Goal: Find specific page/section: Find specific page/section

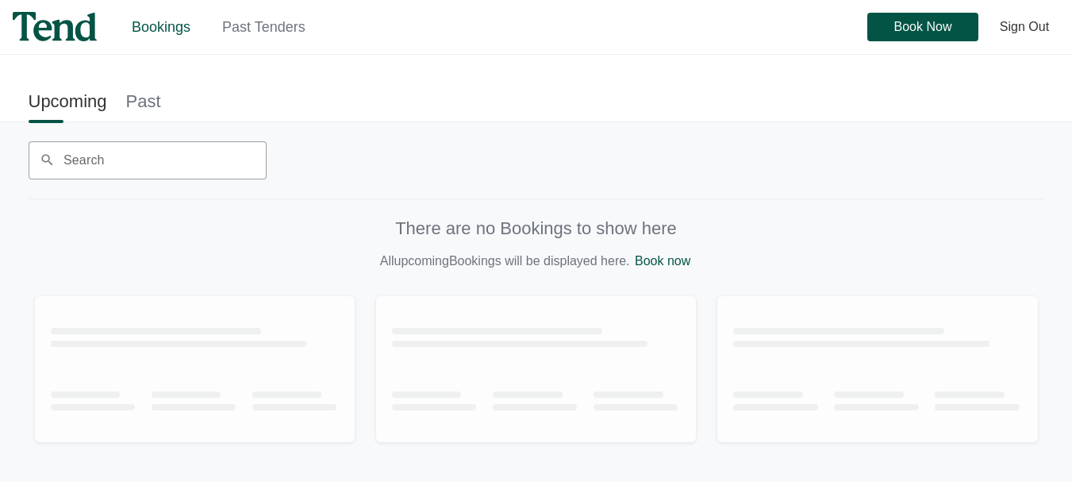
click at [279, 25] on link "Past Tenders" at bounding box center [263, 27] width 83 height 16
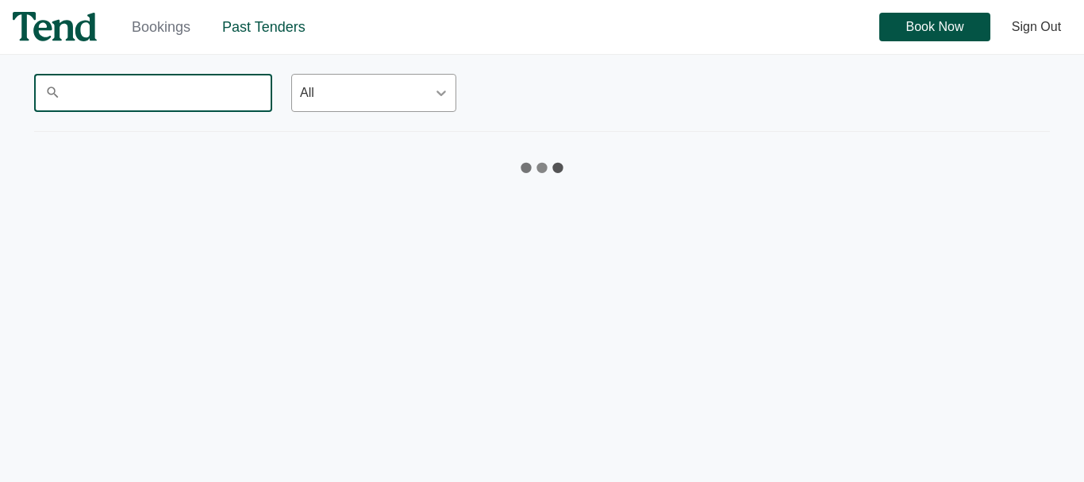
click at [174, 101] on input "Search" at bounding box center [153, 93] width 238 height 38
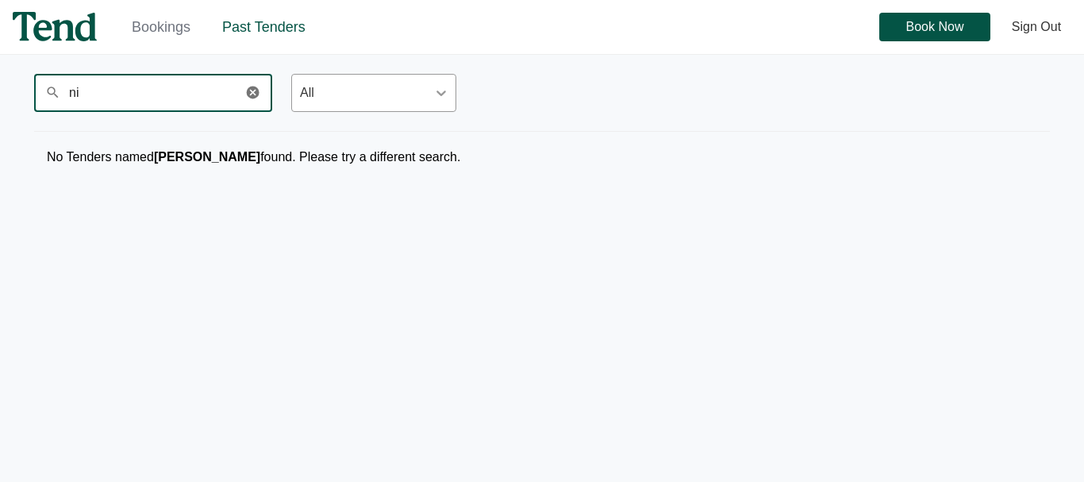
type input "n"
click at [199, 96] on input "[PERSON_NAME]" at bounding box center [153, 93] width 238 height 38
drag, startPoint x: 132, startPoint y: 83, endPoint x: 60, endPoint y: 80, distance: 71.5
click at [60, 80] on input "[PERSON_NAME]" at bounding box center [153, 93] width 238 height 38
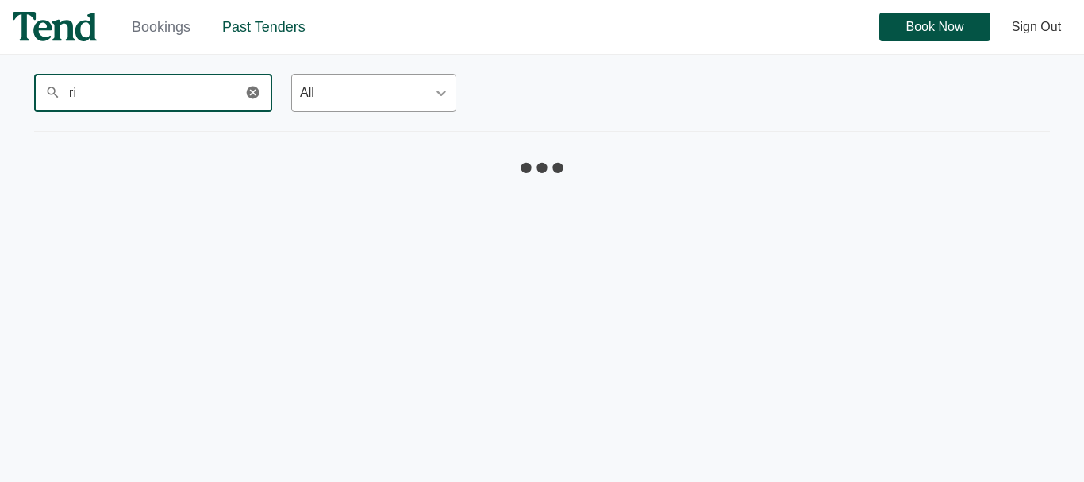
type input "r"
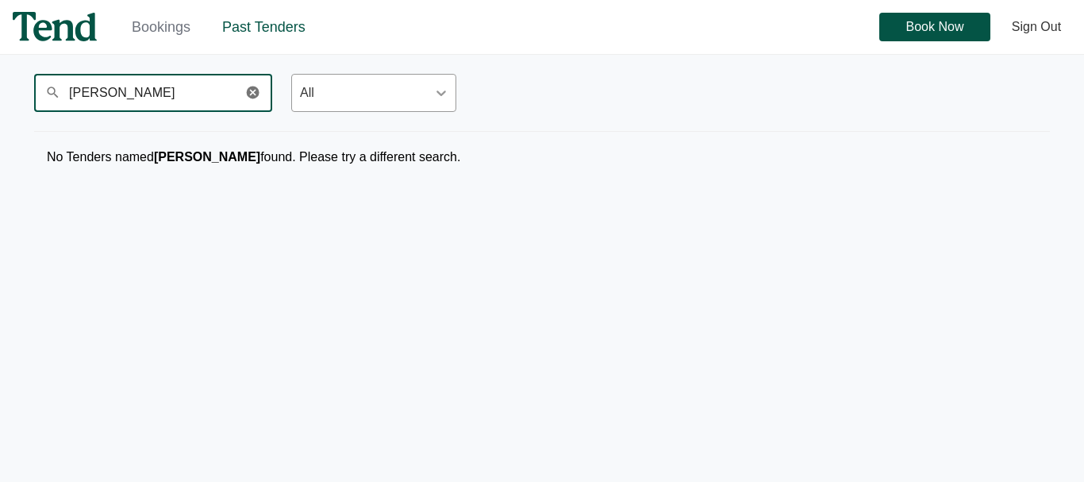
type input "[PERSON_NAME]"
